Goal: Navigation & Orientation: Find specific page/section

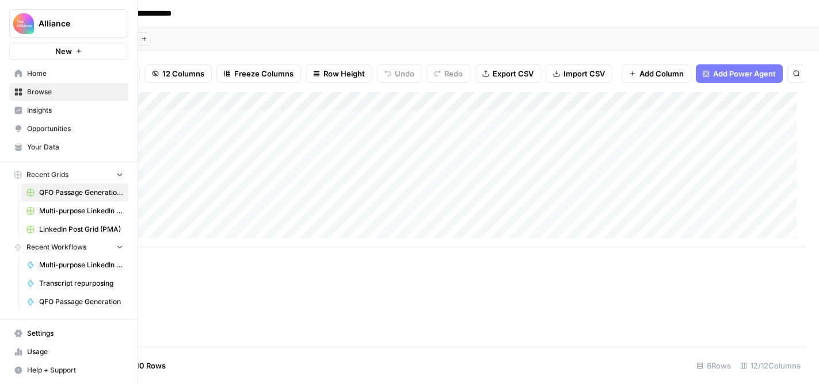
click at [27, 90] on span "Browse" at bounding box center [75, 92] width 96 height 10
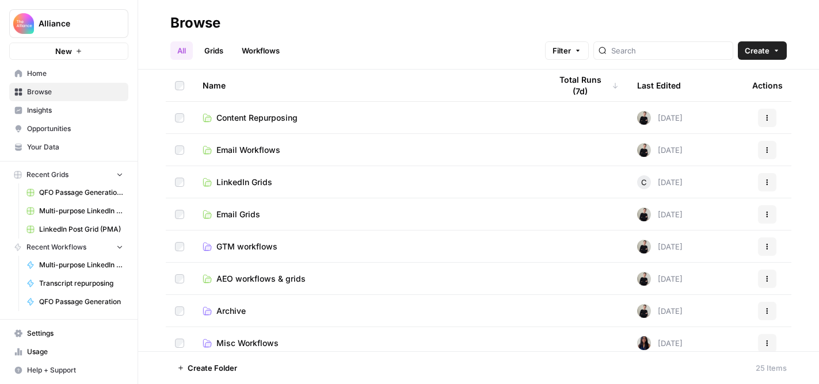
click at [259, 117] on span "Content Repurposing" at bounding box center [256, 118] width 81 height 12
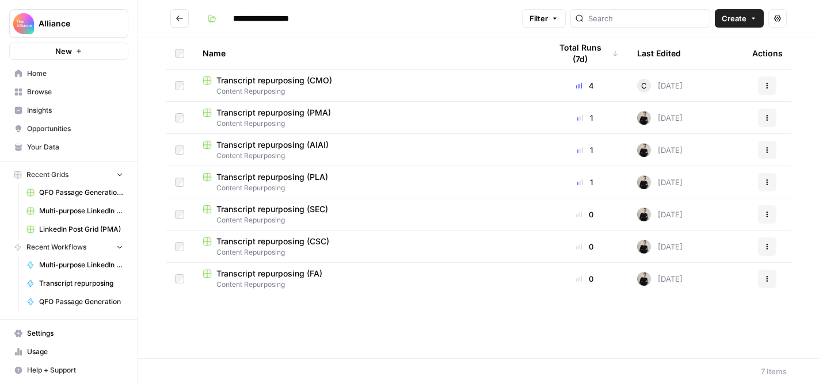
click at [288, 243] on span "Transcript repurposing (CSC)" at bounding box center [272, 242] width 113 height 12
